Goal: Contribute content: Contribute content

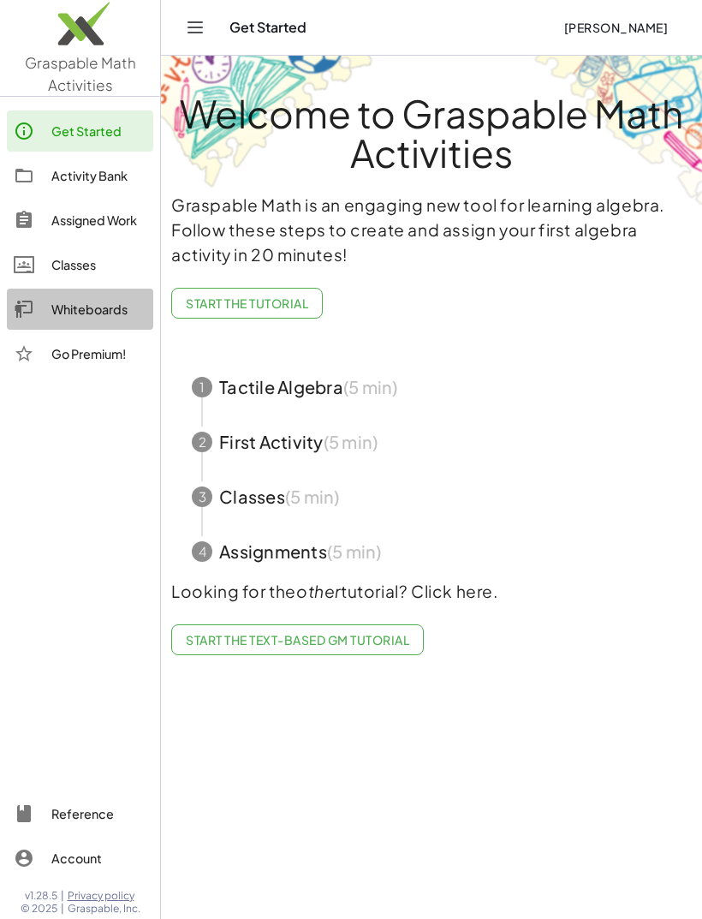
click at [96, 312] on div "Whiteboards" at bounding box center [98, 309] width 95 height 21
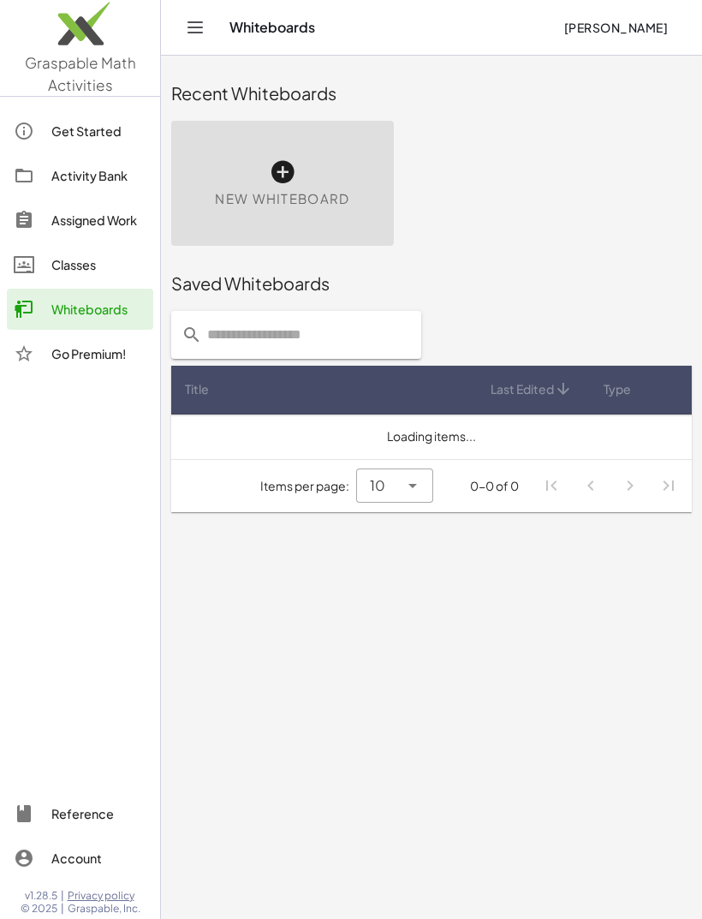
click at [98, 267] on div "Classes" at bounding box center [98, 264] width 95 height 21
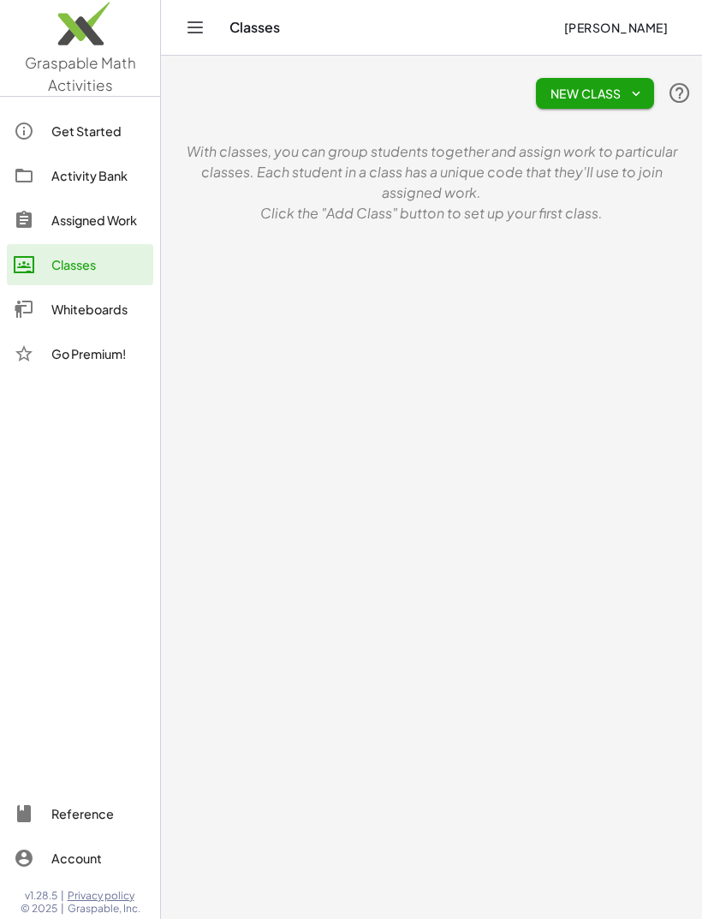
click at [105, 229] on link "Assigned Work" at bounding box center [80, 219] width 146 height 41
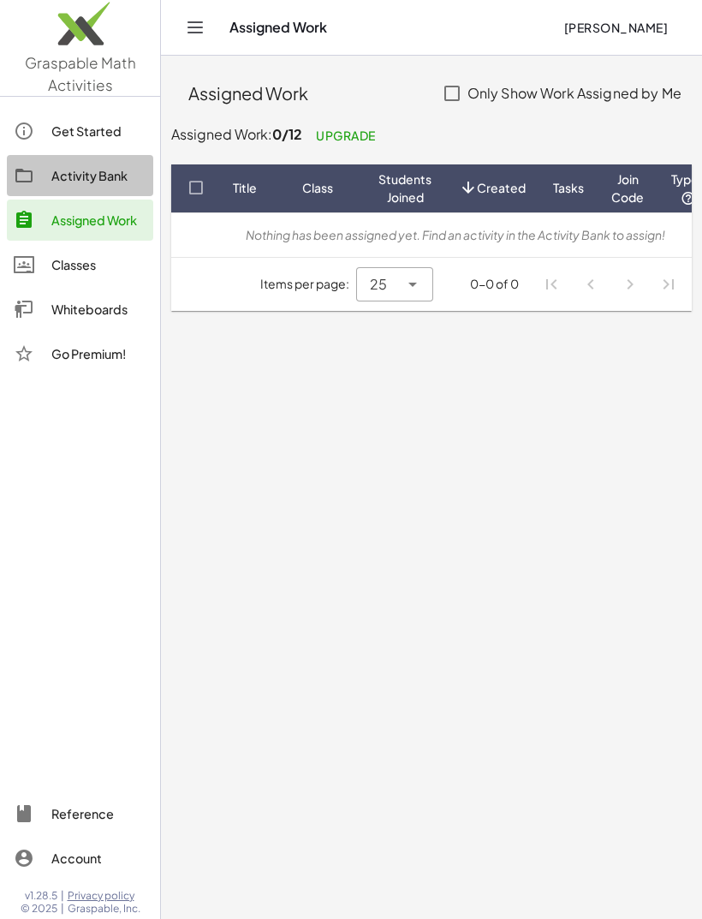
click at [98, 187] on link "Activity Bank" at bounding box center [80, 175] width 146 height 41
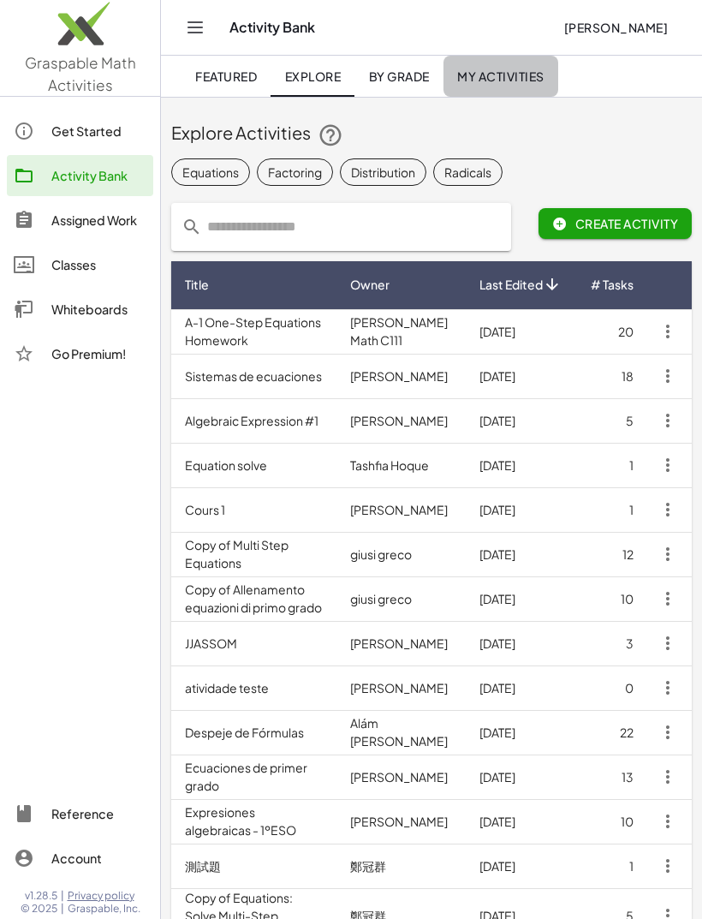
click at [496, 86] on link "My Activities" at bounding box center [500, 76] width 115 height 41
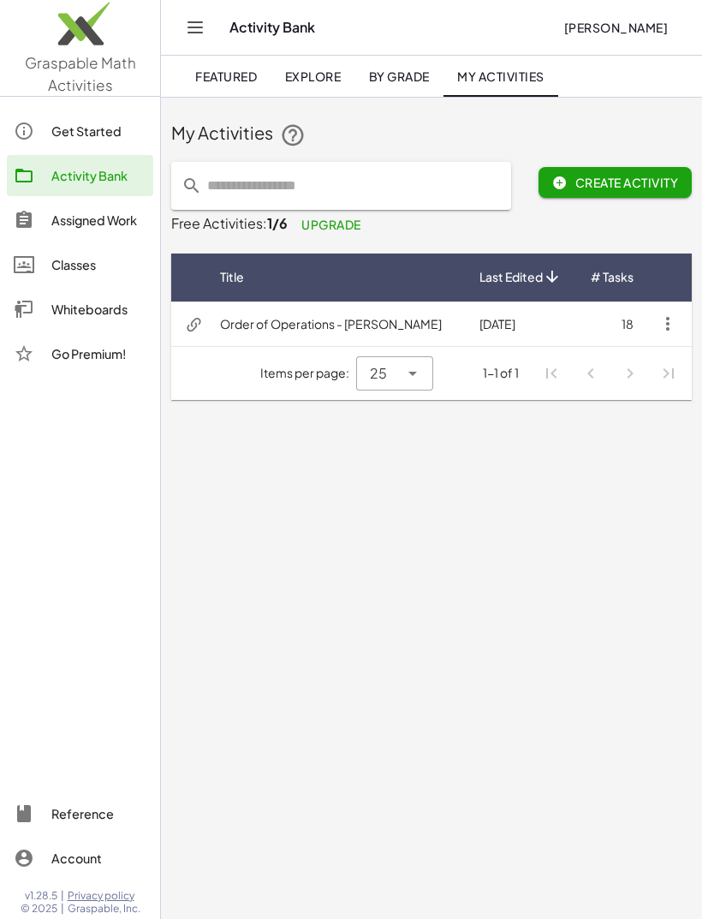
click at [658, 168] on button "Create Activity" at bounding box center [614, 182] width 153 height 31
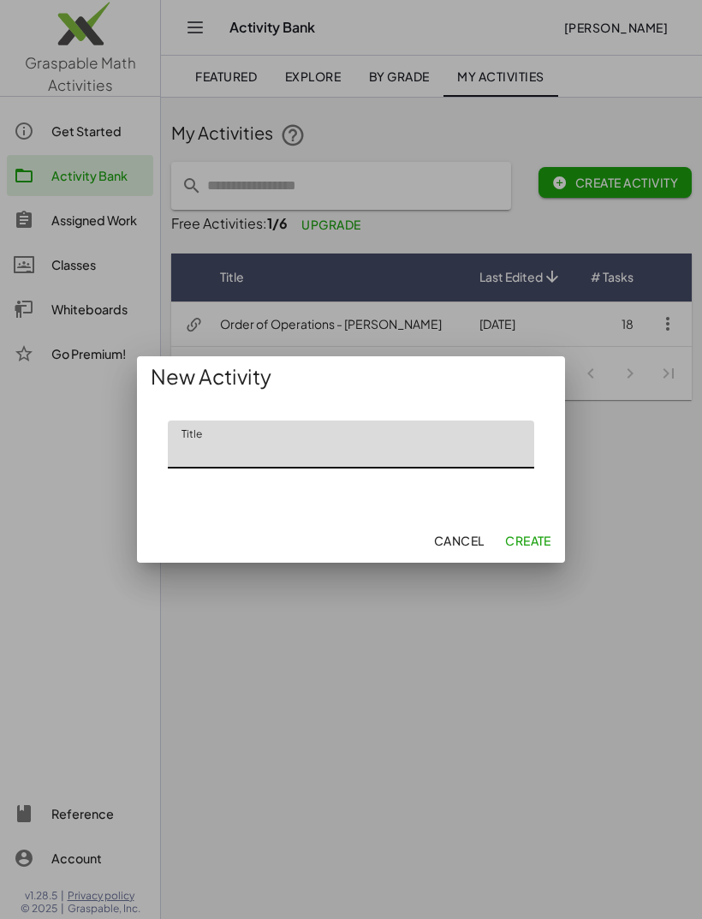
click at [438, 450] on input "Title" at bounding box center [351, 444] width 366 height 48
type input "****"
click at [531, 538] on span "Create" at bounding box center [528, 539] width 46 height 15
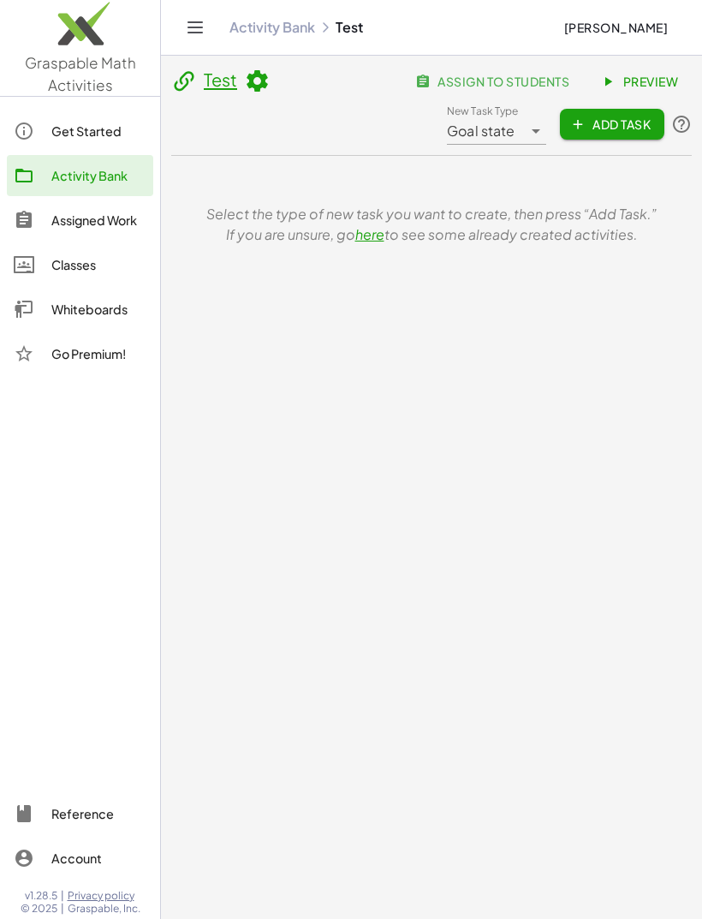
click at [619, 121] on span "Add Task" at bounding box center [612, 123] width 77 height 15
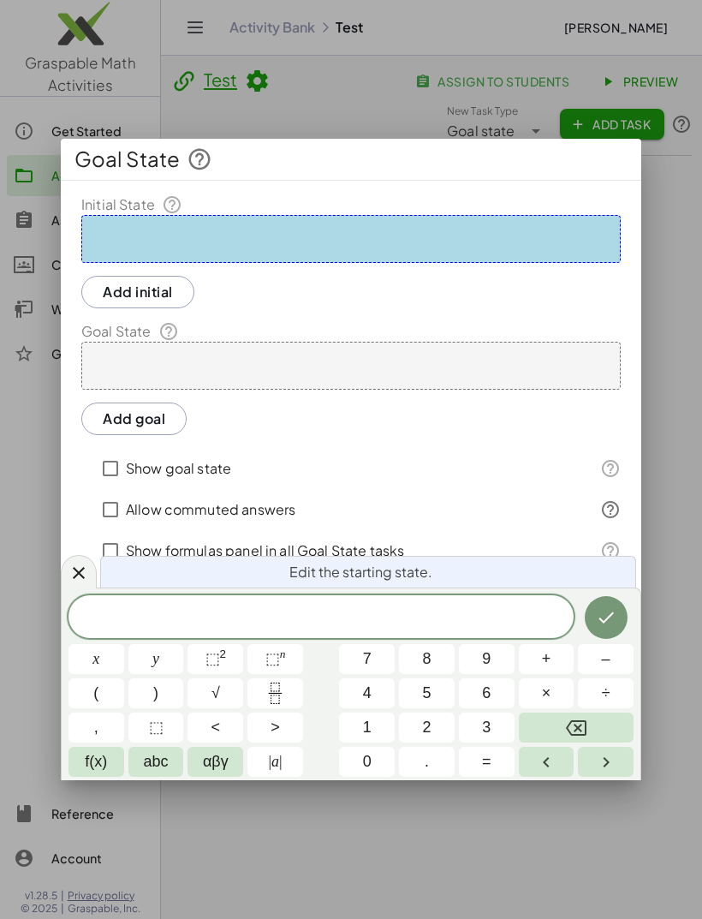
click at [424, 727] on span "2" at bounding box center [426, 727] width 9 height 23
click at [103, 663] on button "x" at bounding box center [96, 659] width 56 height 30
click at [149, 663] on button "y" at bounding box center [156, 659] width 56 height 30
click at [604, 657] on span "–" at bounding box center [606, 658] width 9 height 23
click at [376, 725] on button "1" at bounding box center [367, 727] width 56 height 30
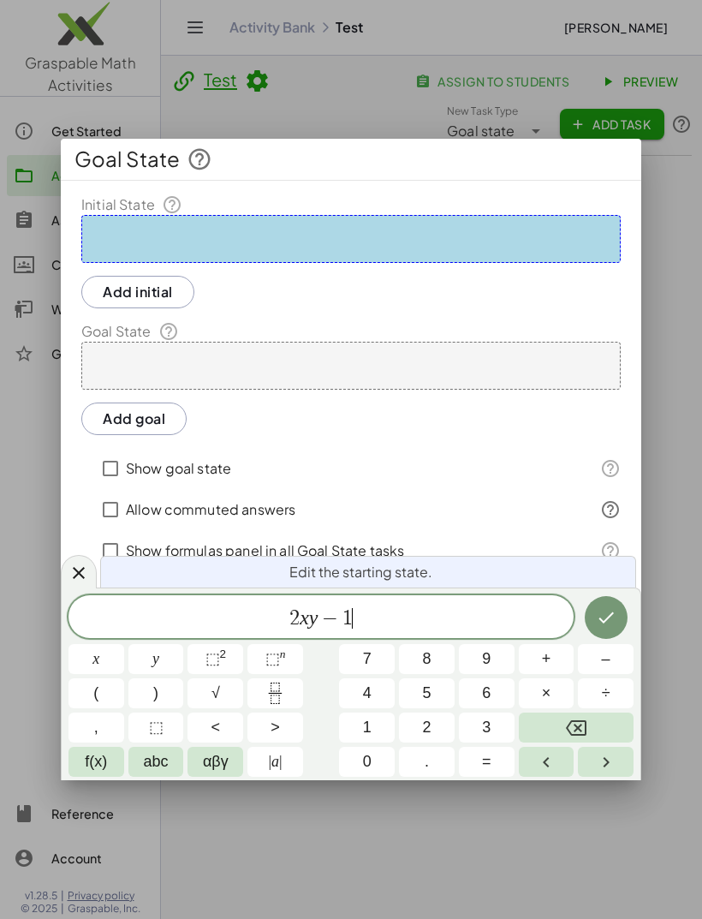
click at [427, 728] on span "2" at bounding box center [426, 727] width 9 height 23
click at [105, 661] on button "x" at bounding box center [96, 659] width 56 height 30
click at [149, 651] on button "y" at bounding box center [156, 659] width 56 height 30
click at [554, 692] on button "×" at bounding box center [547, 693] width 56 height 30
click at [566, 723] on icon "Backspace" at bounding box center [576, 727] width 21 height 21
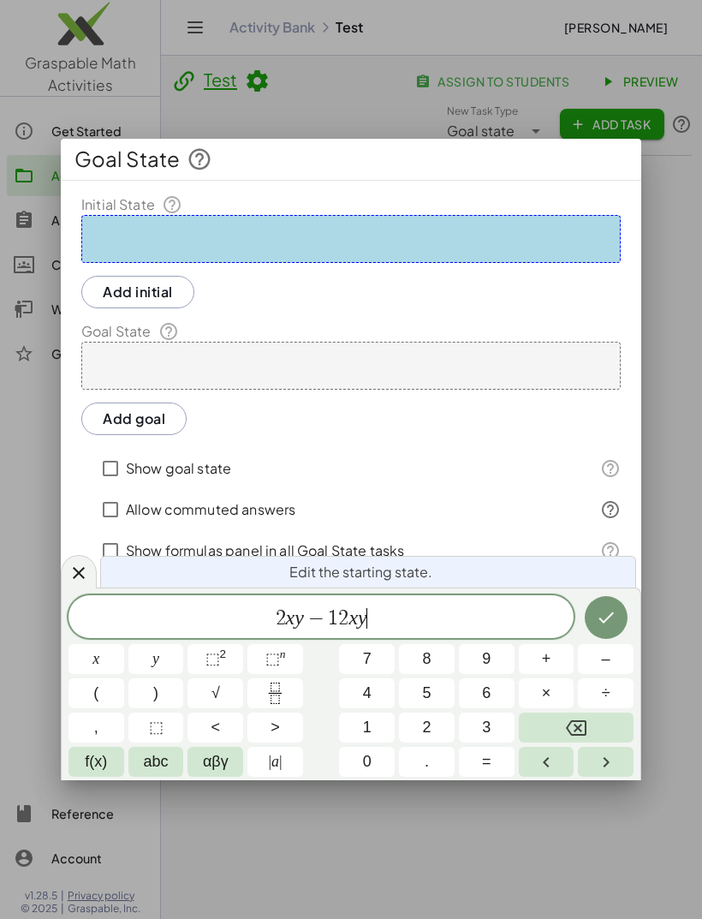
click at [556, 654] on button "+" at bounding box center [547, 659] width 56 height 30
click at [378, 692] on button "4" at bounding box center [367, 693] width 56 height 30
click at [181, 661] on button "y" at bounding box center [156, 659] width 56 height 30
click at [97, 658] on span "x" at bounding box center [95, 658] width 7 height 23
click at [613, 622] on icon "Done" at bounding box center [606, 617] width 21 height 21
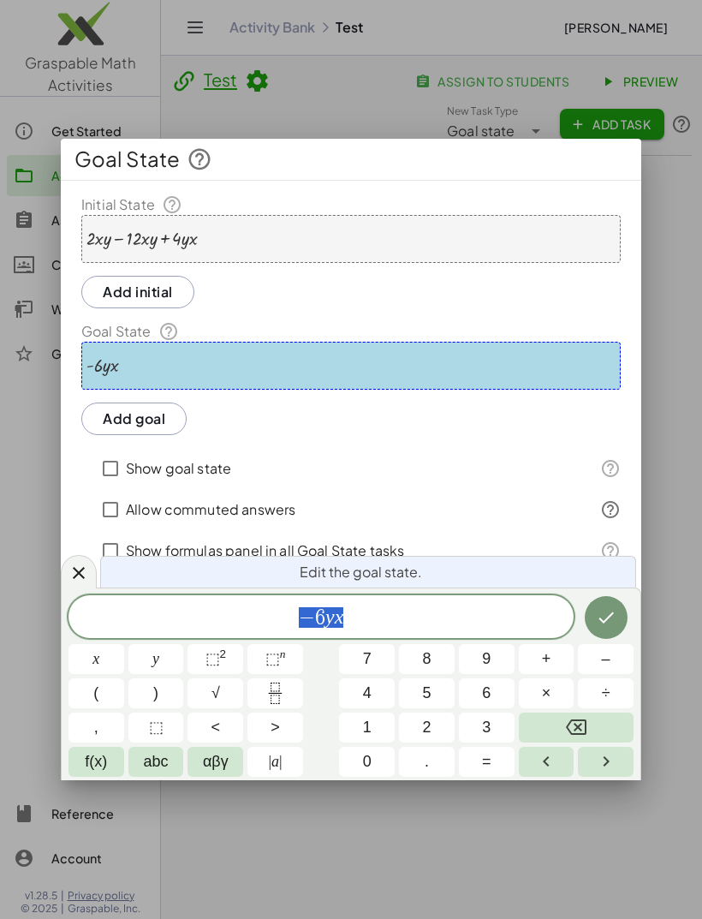
click at [615, 625] on icon "Done" at bounding box center [606, 617] width 21 height 21
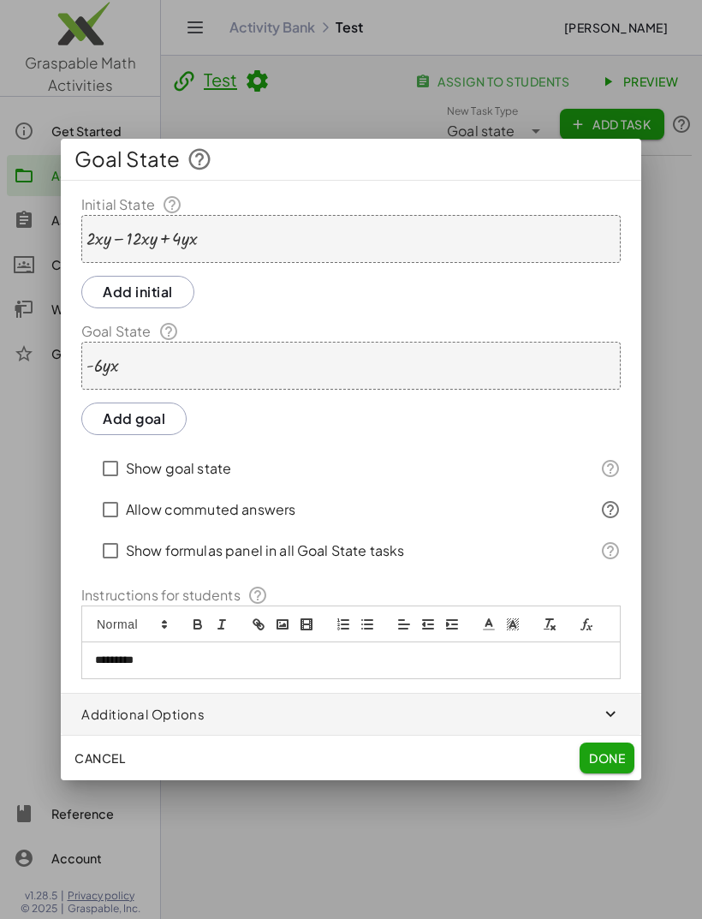
click at [618, 743] on button "Done" at bounding box center [607, 757] width 55 height 31
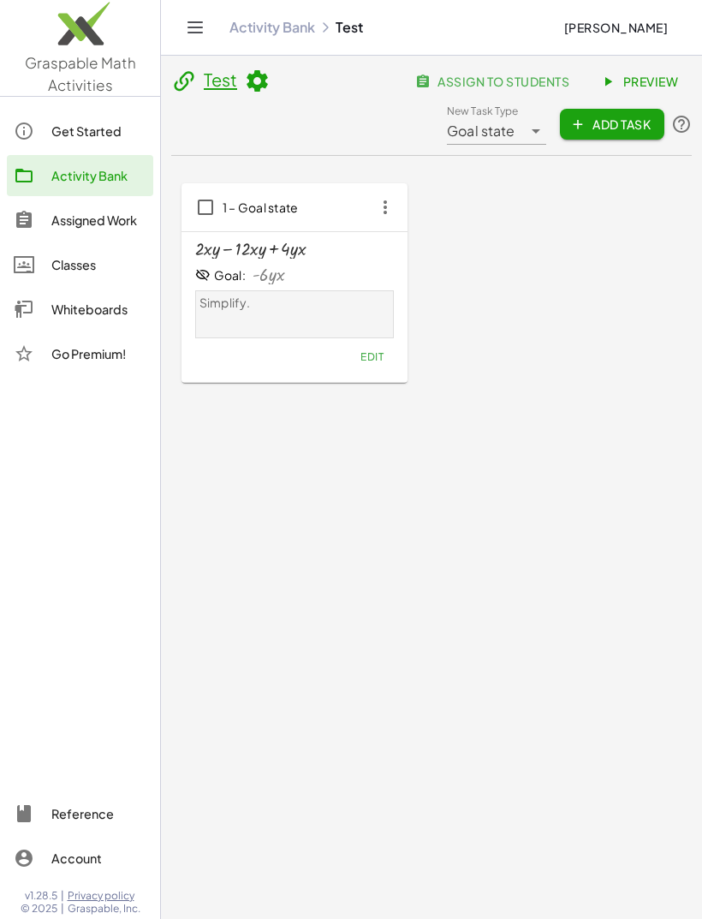
click at [344, 267] on div "Goal: · - 6 · y · x" at bounding box center [294, 274] width 199 height 19
click at [659, 74] on span "Preview" at bounding box center [640, 81] width 74 height 15
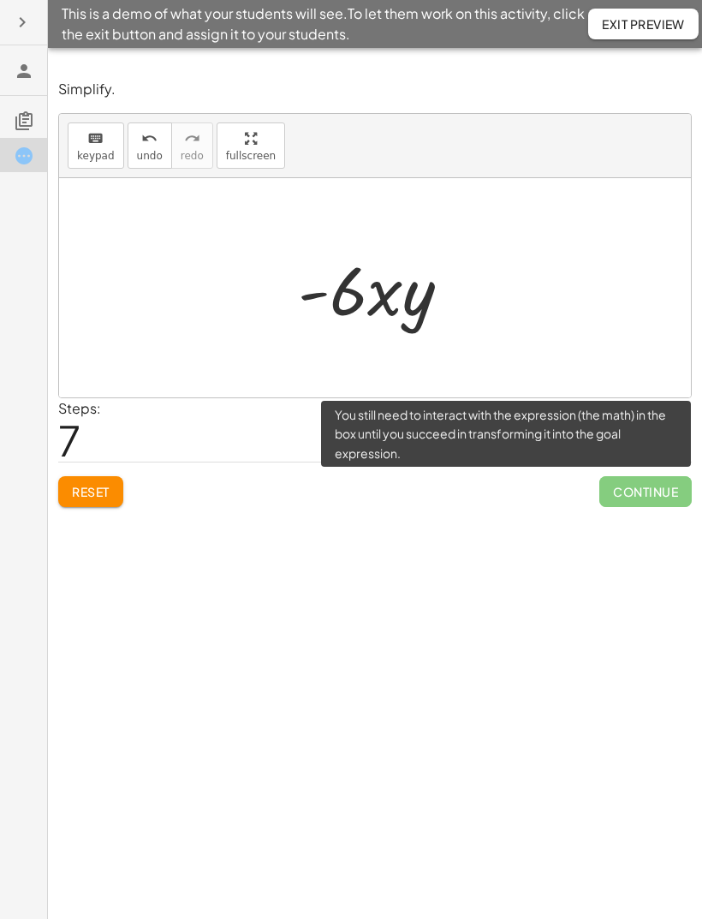
click at [639, 496] on span "Continue" at bounding box center [645, 491] width 92 height 31
